Goal: Task Accomplishment & Management: Use online tool/utility

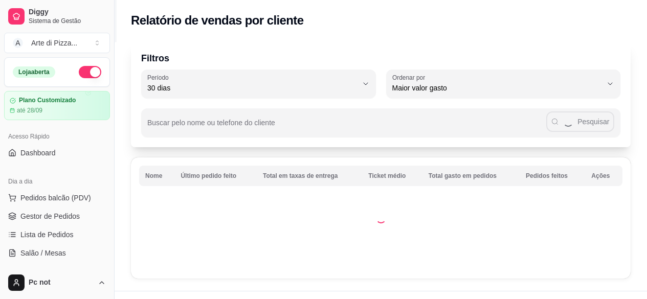
select select "30"
select select "HIGHEST_TOTAL_SPENT_WITH_ORDERS"
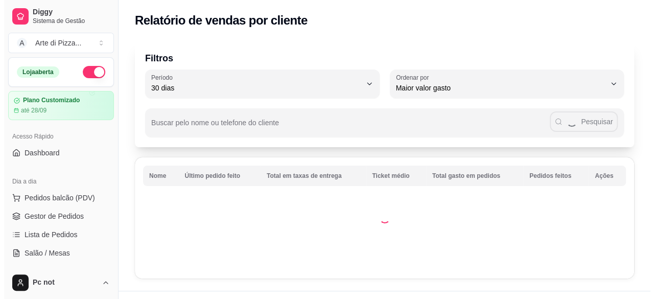
scroll to position [190, 0]
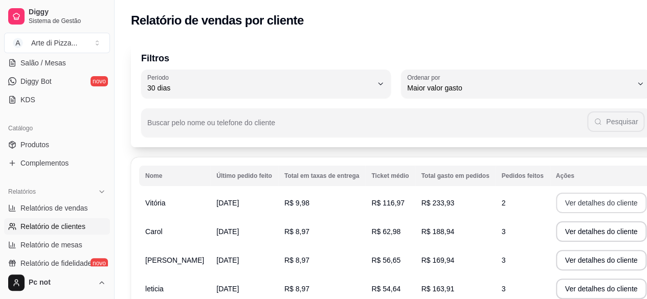
click at [556, 202] on button "Ver detalhes do cliente" at bounding box center [601, 203] width 91 height 20
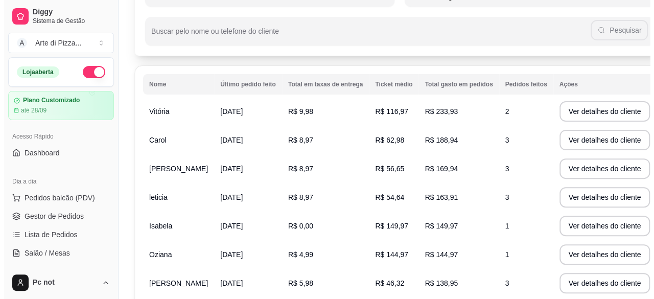
scroll to position [96, 0]
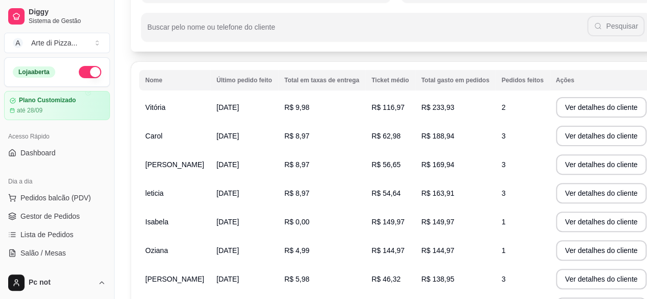
click at [440, 111] on td "R$ 233,93" at bounding box center [455, 107] width 80 height 29
click at [557, 103] on button "Ver detalhes do cliente" at bounding box center [601, 108] width 88 height 20
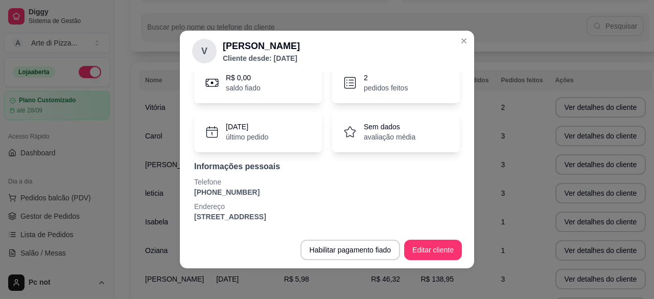
scroll to position [0, 0]
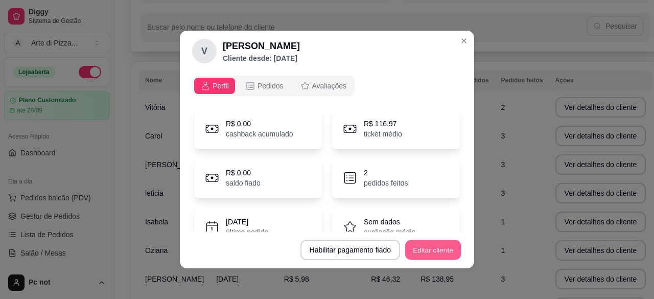
click at [441, 248] on button "Editar cliente" at bounding box center [433, 250] width 56 height 20
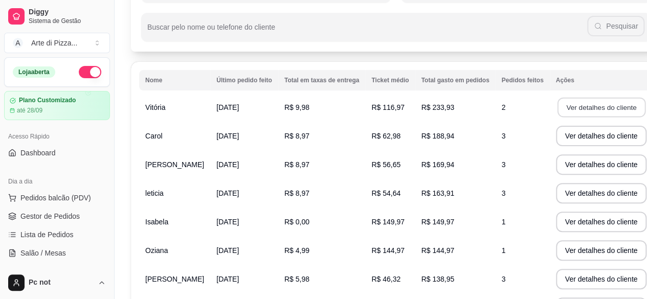
click at [557, 111] on button "Ver detalhes do cliente" at bounding box center [601, 108] width 88 height 20
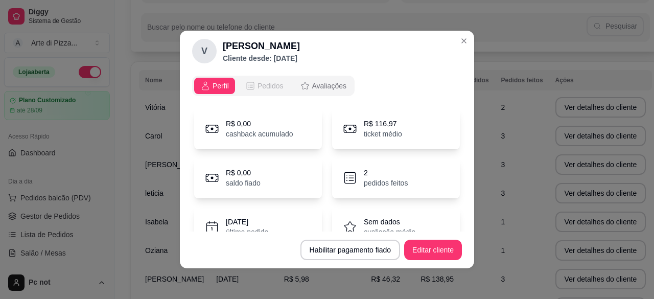
click at [269, 87] on span "Pedidos" at bounding box center [271, 86] width 26 height 10
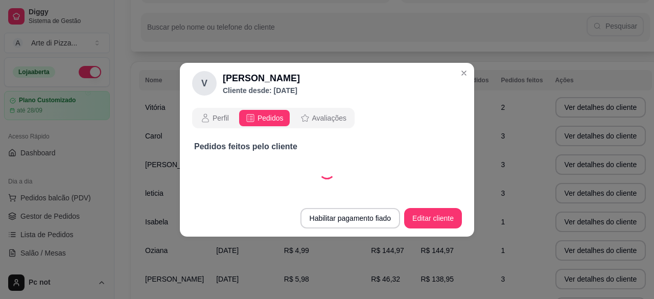
select select "30"
select select "ALL"
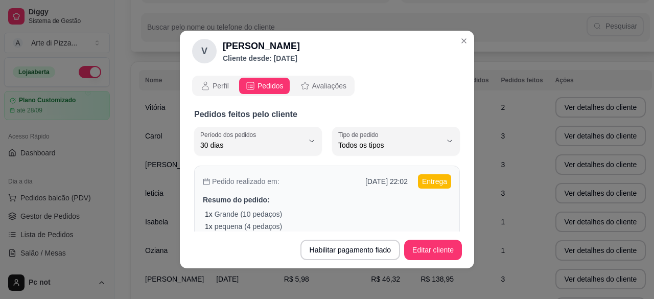
click at [382, 189] on div "Pedido realizado em: [DATE] 22:02 Entrega Resumo do pedido: 1 x Grande (10 peda…" at bounding box center [327, 216] width 266 height 100
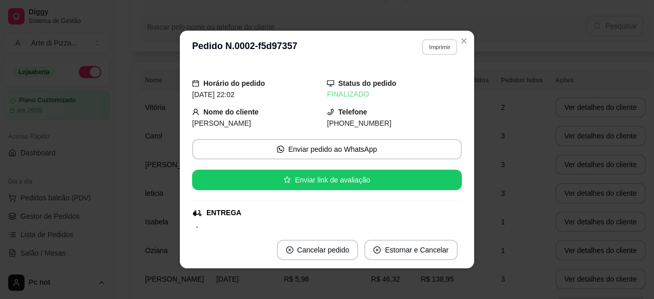
click at [442, 52] on button "Imprimir" at bounding box center [439, 47] width 35 height 16
click at [403, 79] on button "IMPRESSORA" at bounding box center [418, 83] width 72 height 16
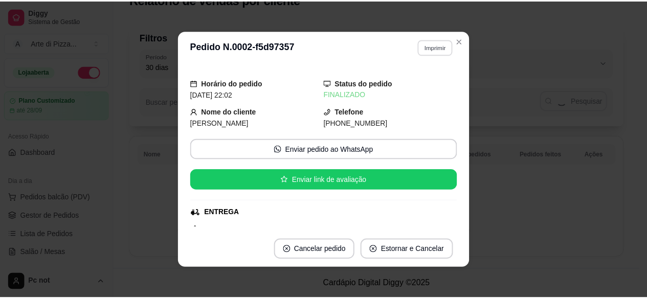
scroll to position [20, 0]
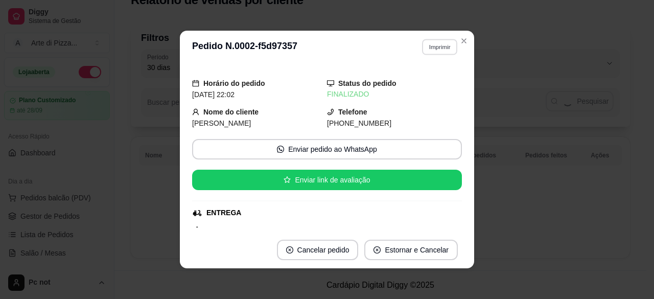
click at [442, 40] on button "Imprimir" at bounding box center [439, 47] width 35 height 16
select select "30"
select select "ALL"
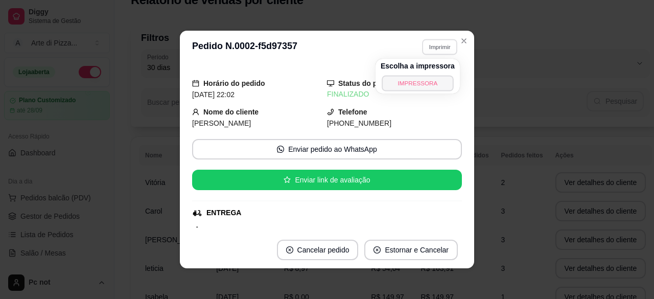
click at [436, 84] on button "IMPRESSORA" at bounding box center [418, 83] width 72 height 16
click at [424, 46] on button "Imprimir" at bounding box center [439, 47] width 35 height 16
click at [412, 86] on button "IMPRESSORA" at bounding box center [418, 83] width 72 height 16
click at [423, 47] on button "Imprimir" at bounding box center [439, 47] width 35 height 16
click at [408, 84] on button "IMPRESSORA" at bounding box center [418, 83] width 72 height 16
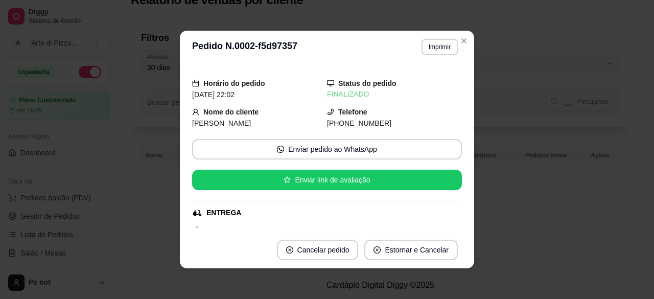
select select "30"
select select "ALL"
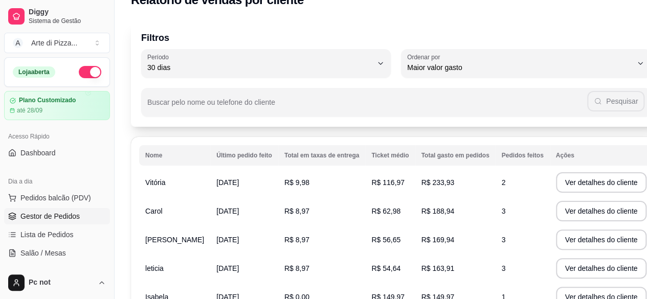
click at [43, 210] on link "Gestor de Pedidos" at bounding box center [57, 216] width 106 height 16
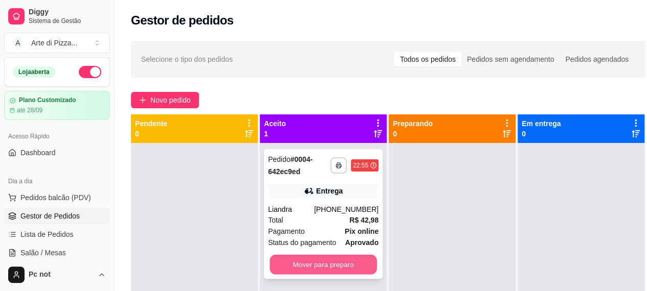
click at [311, 259] on button "Mover para preparo" at bounding box center [322, 265] width 107 height 20
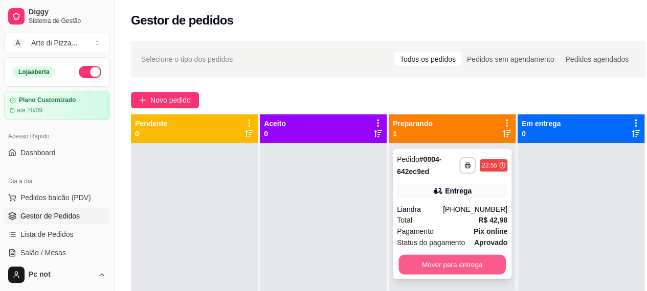
click at [454, 265] on button "Mover para entrega" at bounding box center [451, 265] width 107 height 20
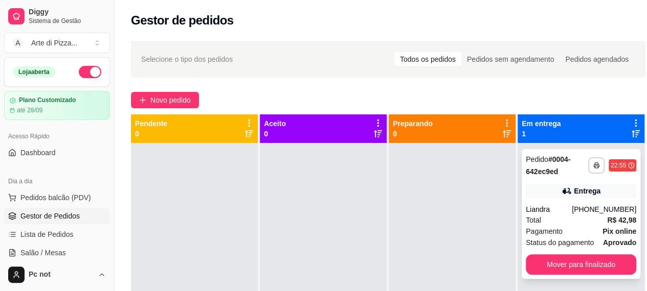
click at [557, 194] on div "Entrega" at bounding box center [581, 191] width 110 height 14
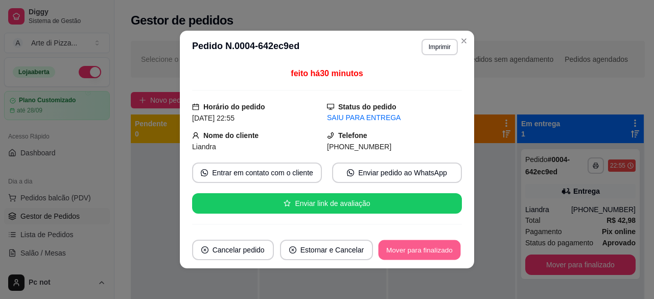
click at [445, 243] on button "Mover para finalizado" at bounding box center [420, 250] width 82 height 20
